Goal: Task Accomplishment & Management: Manage account settings

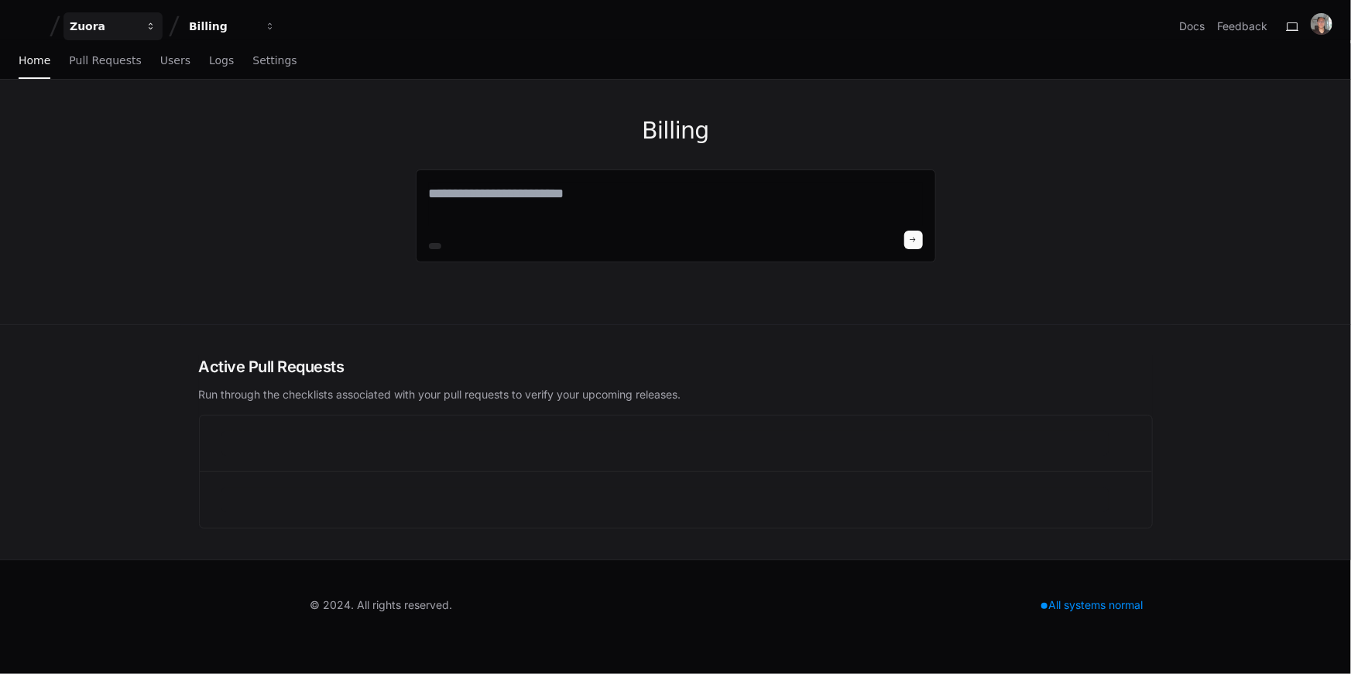
click at [85, 24] on div "Zuora" at bounding box center [103, 26] width 67 height 15
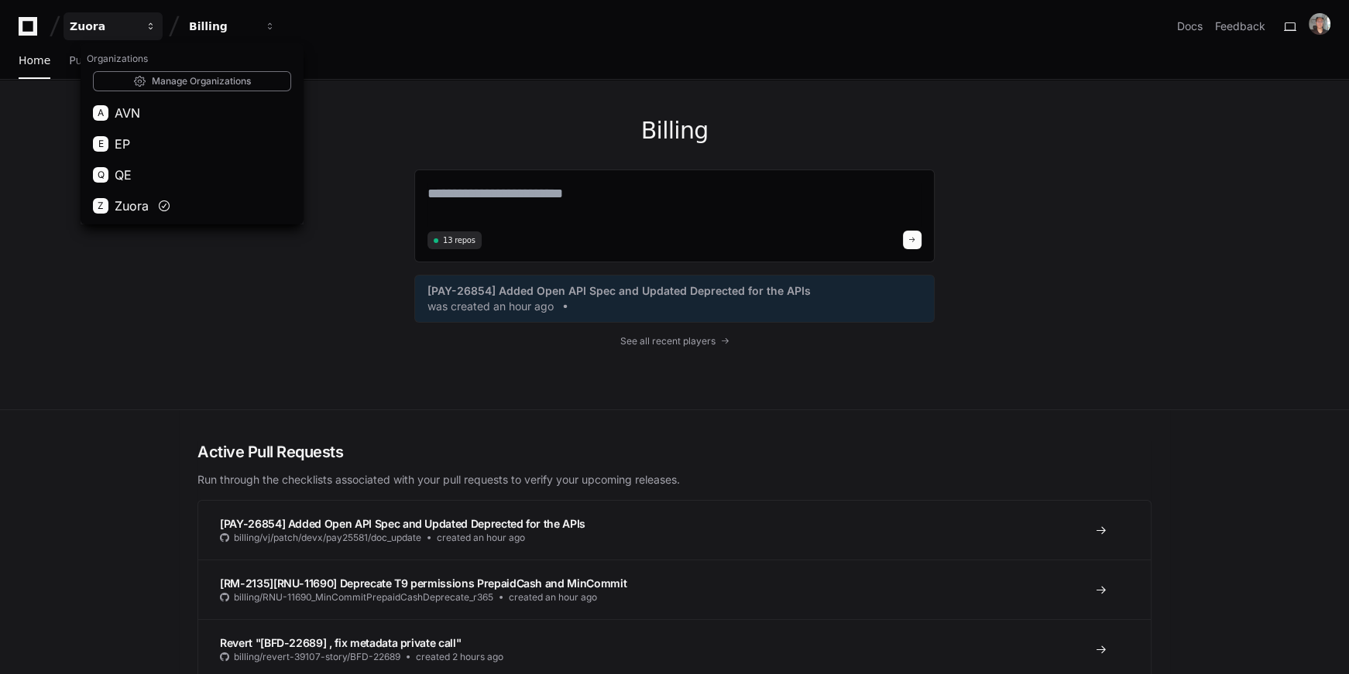
click at [85, 23] on div "Zuora" at bounding box center [103, 26] width 67 height 15
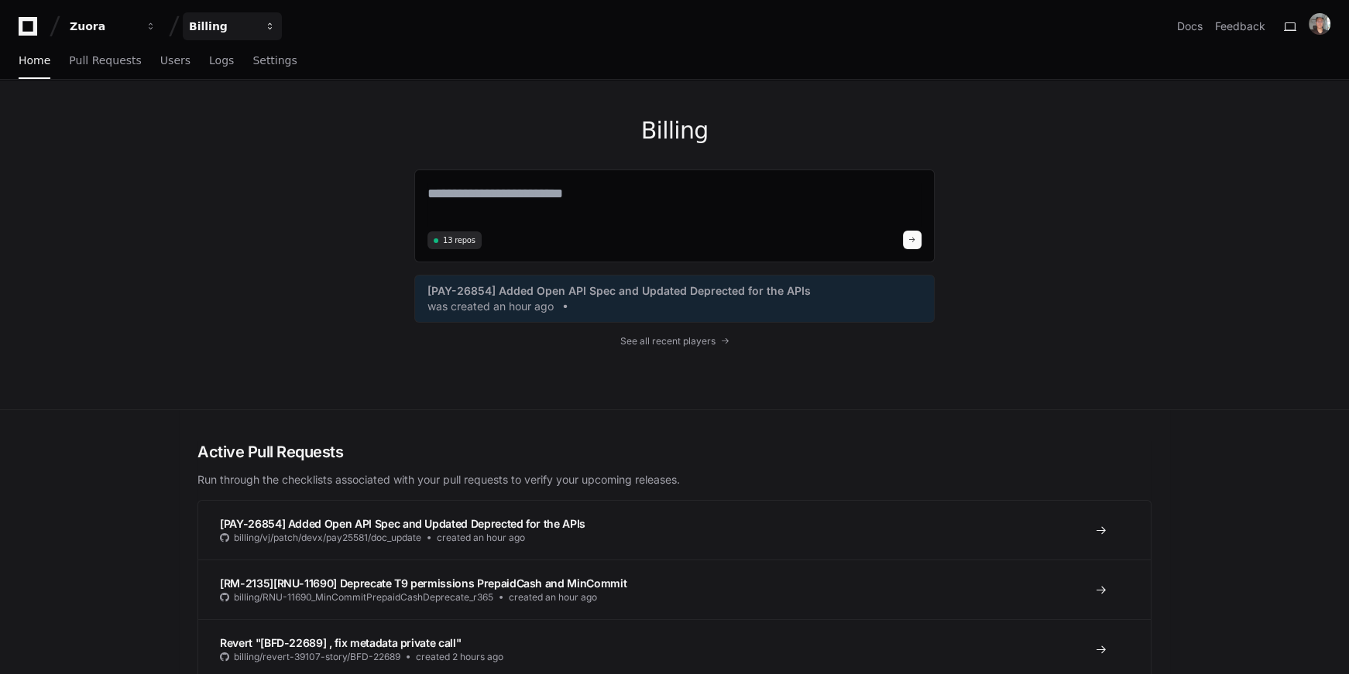
click at [238, 20] on div "Billing" at bounding box center [222, 26] width 67 height 15
click at [472, 200] on textarea at bounding box center [674, 204] width 494 height 43
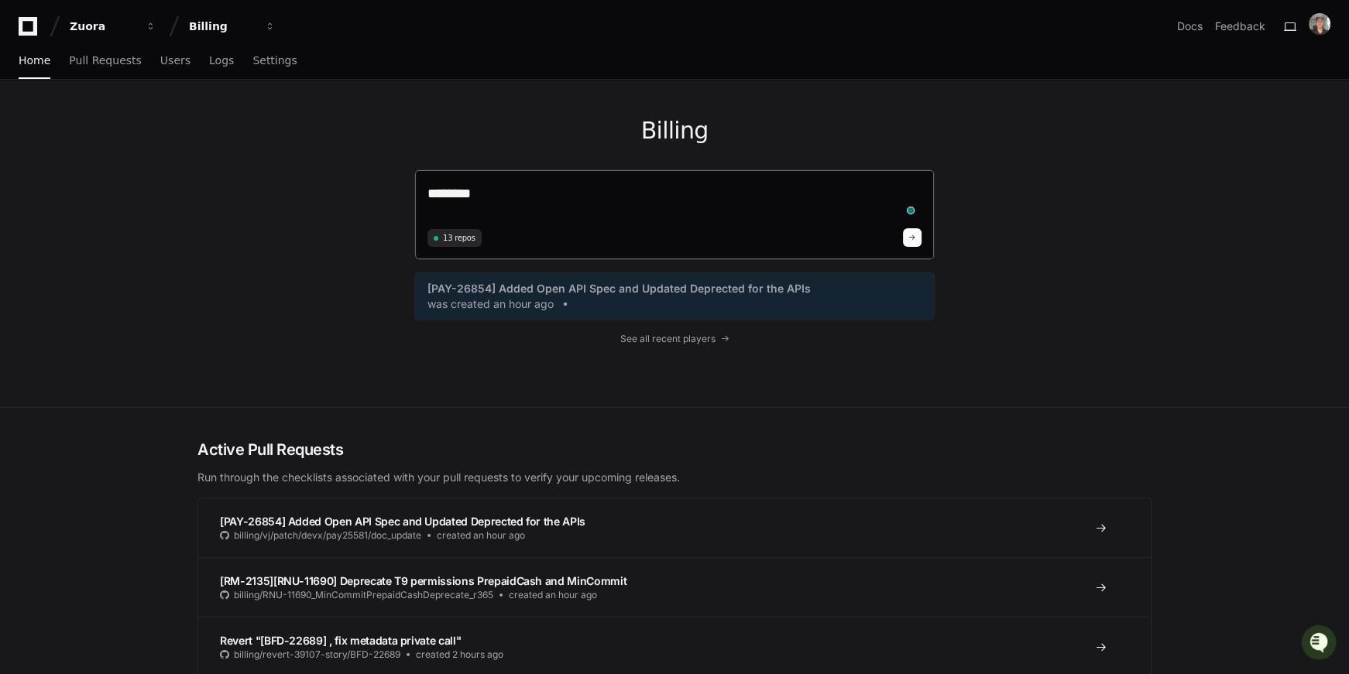
click at [474, 204] on textarea "*******" at bounding box center [674, 203] width 494 height 41
type textarea "**********"
click at [911, 235] on span at bounding box center [912, 238] width 8 height 8
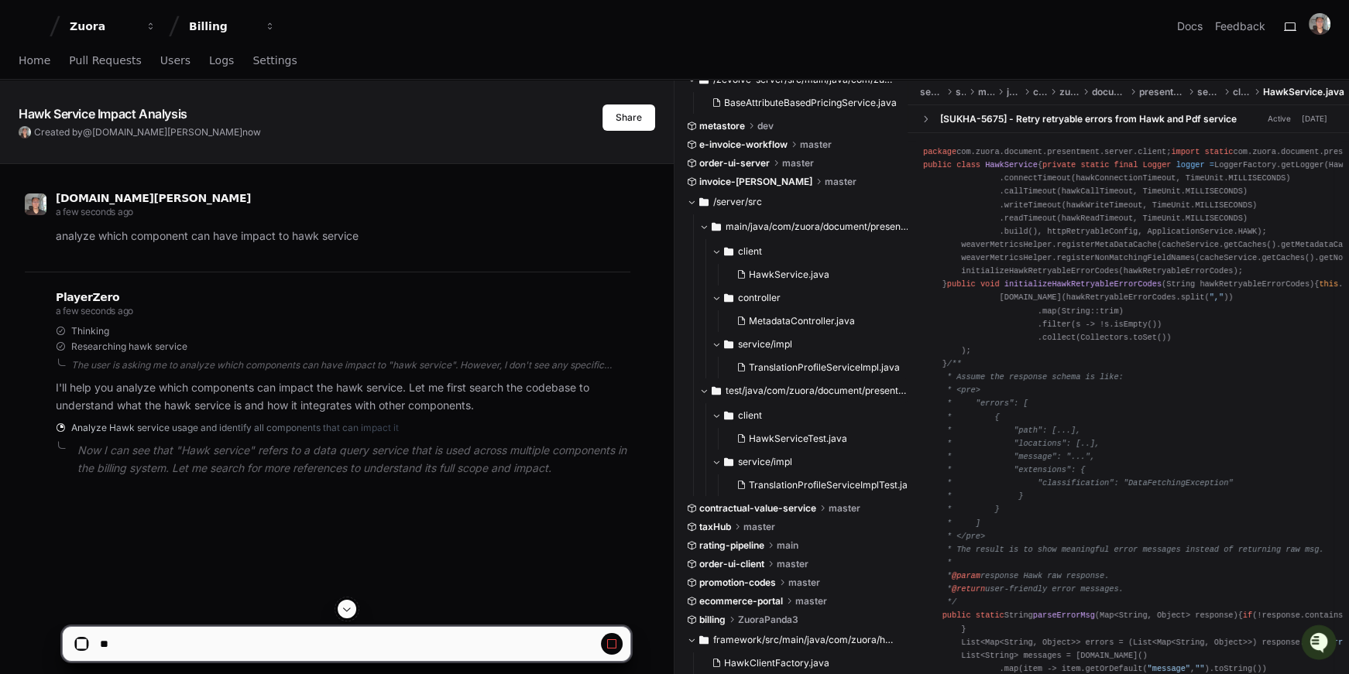
scroll to position [76, 0]
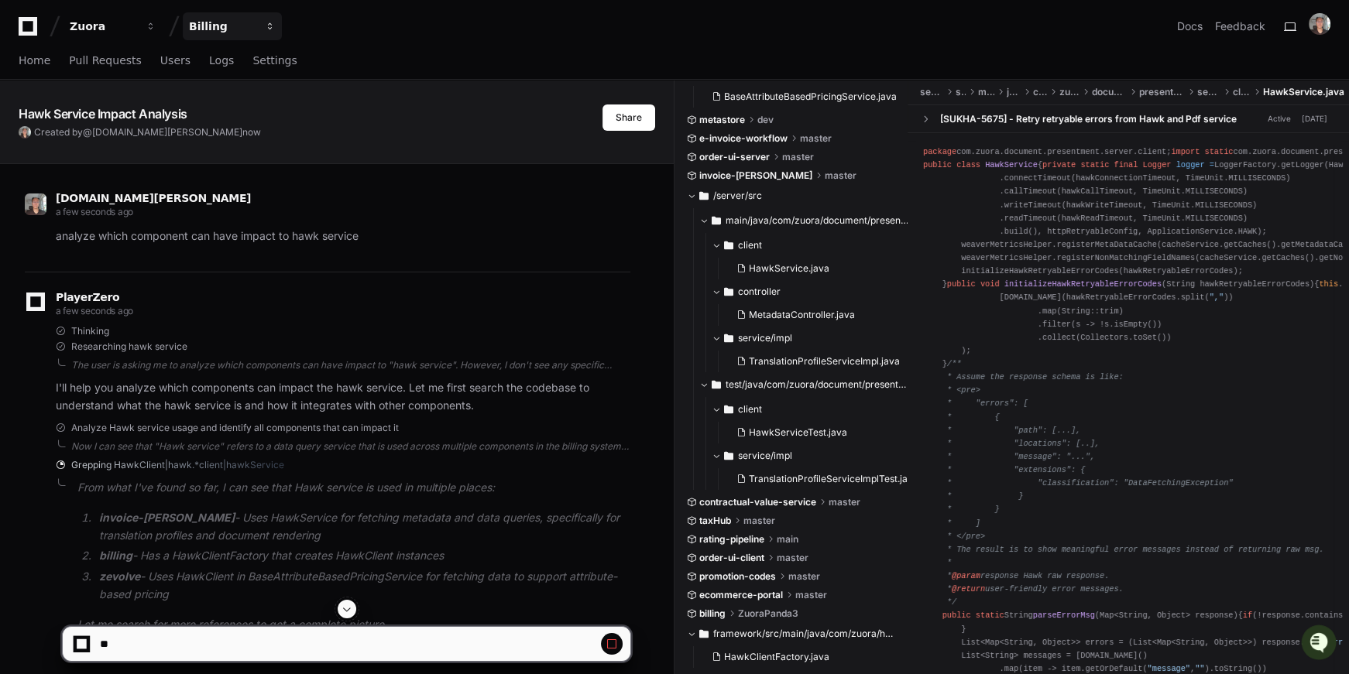
click at [201, 24] on div "Billing" at bounding box center [222, 26] width 67 height 15
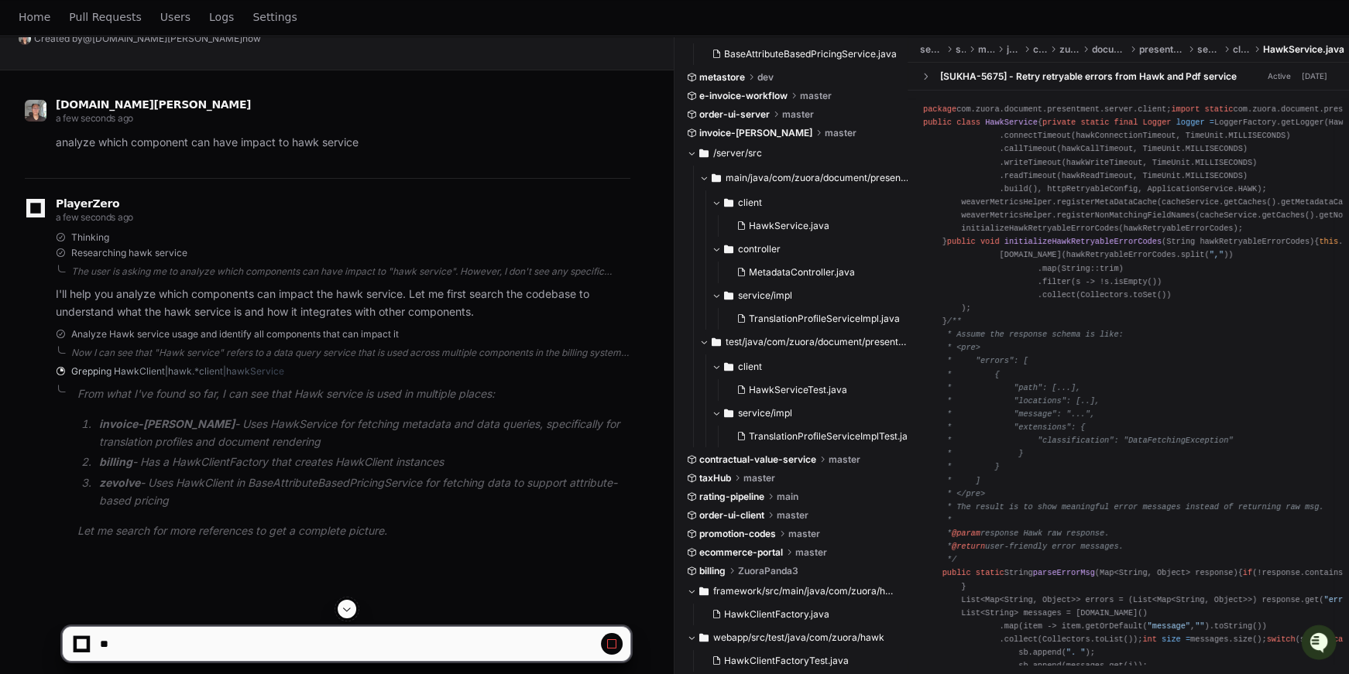
scroll to position [251, 0]
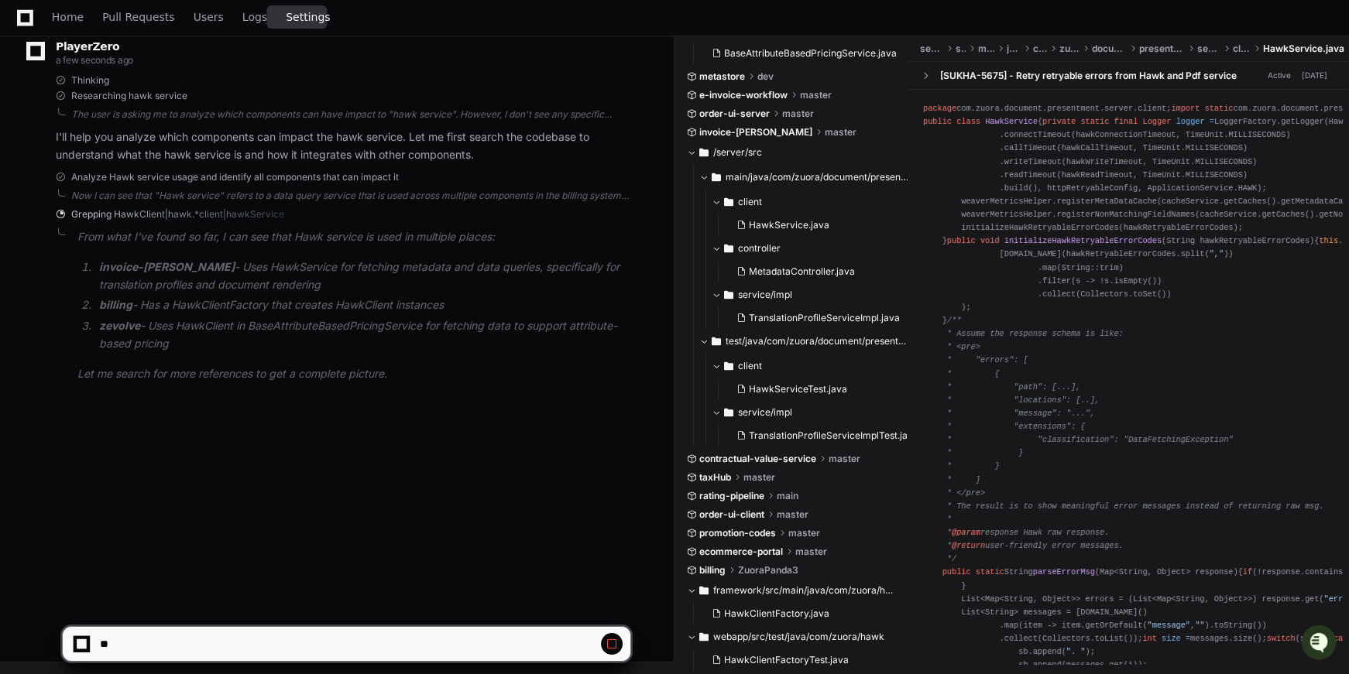
click at [288, 13] on span "Settings" at bounding box center [308, 16] width 44 height 9
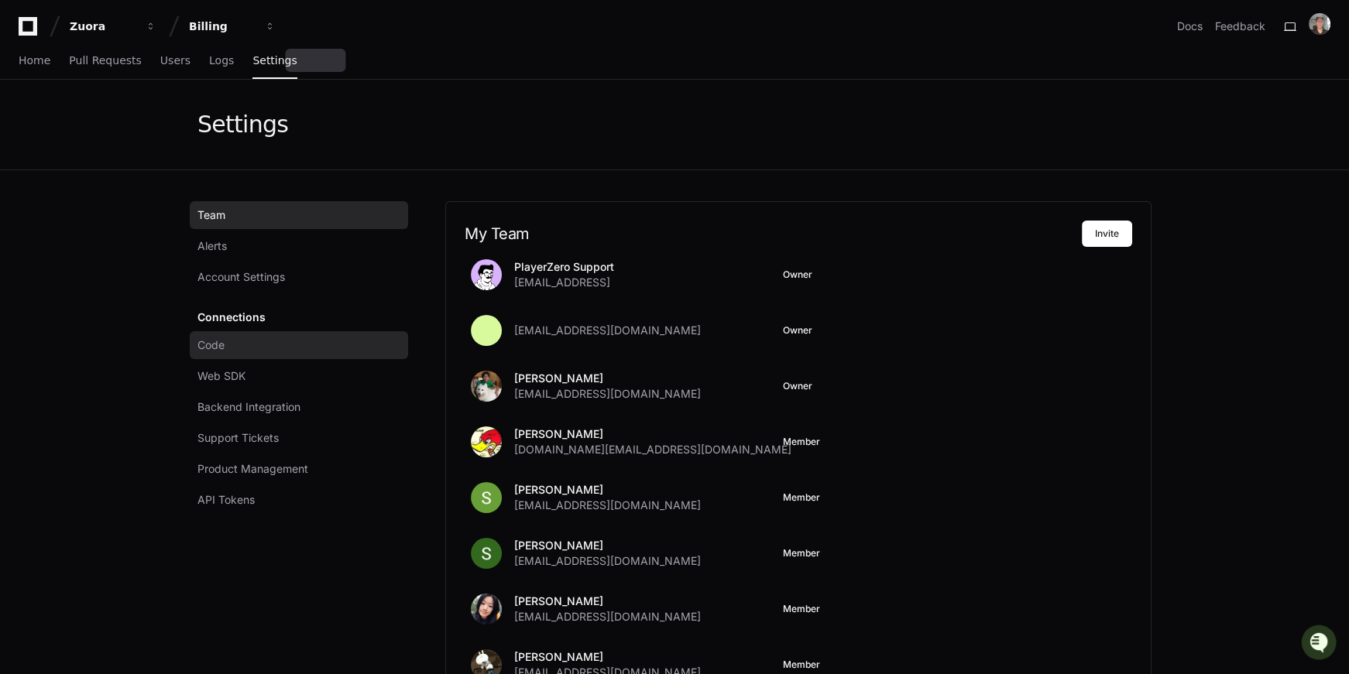
click at [220, 334] on link "Code" at bounding box center [299, 345] width 218 height 28
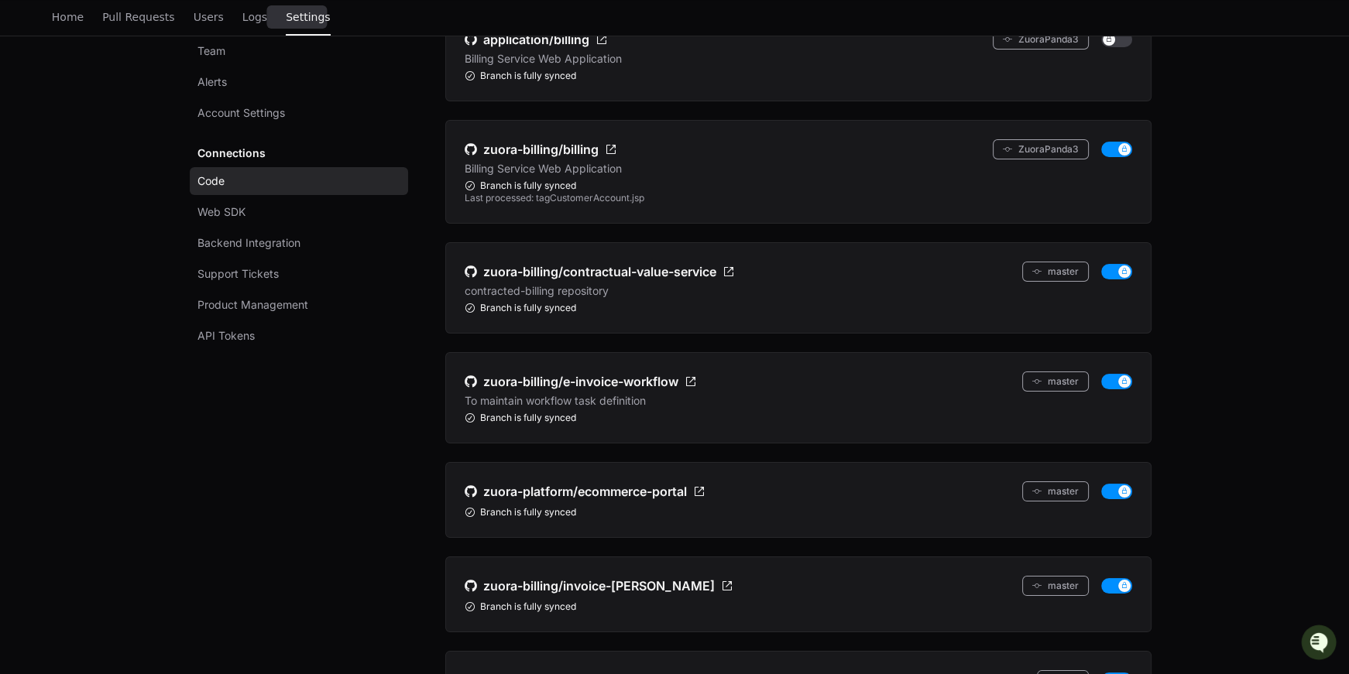
scroll to position [103, 0]
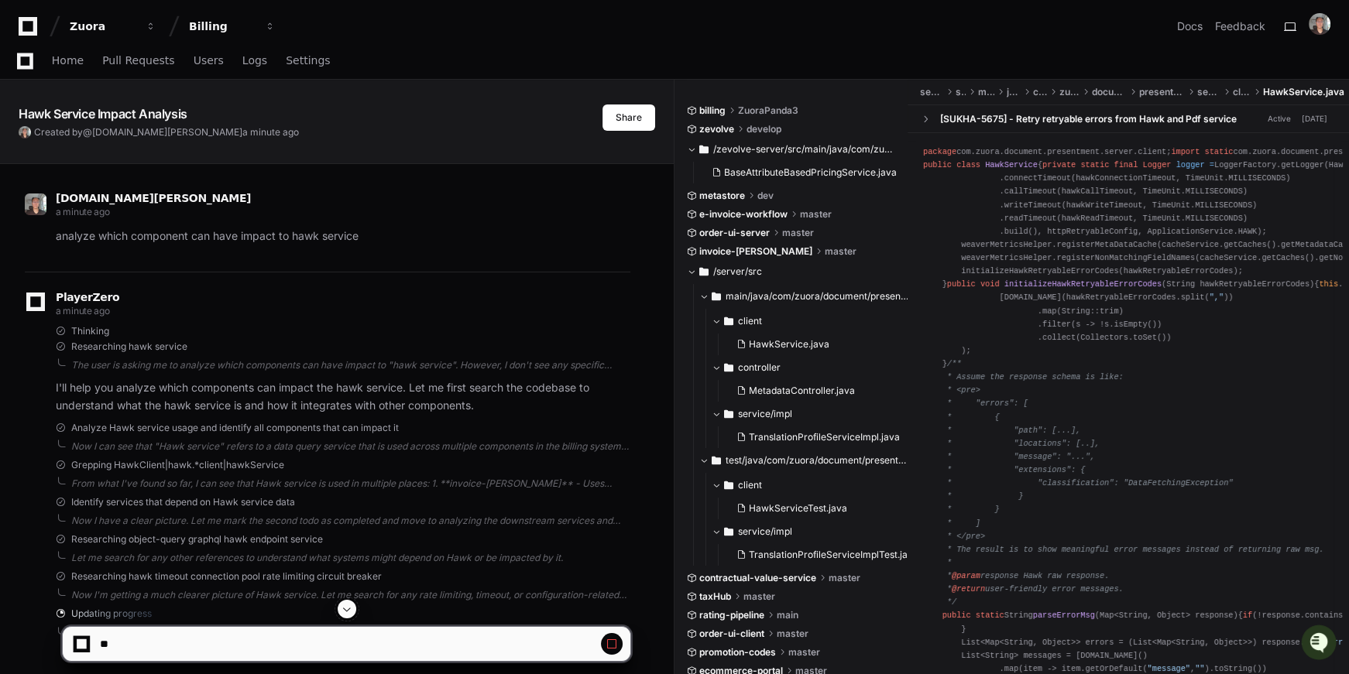
scroll to position [251, 0]
